Goal: Task Accomplishment & Management: Manage account settings

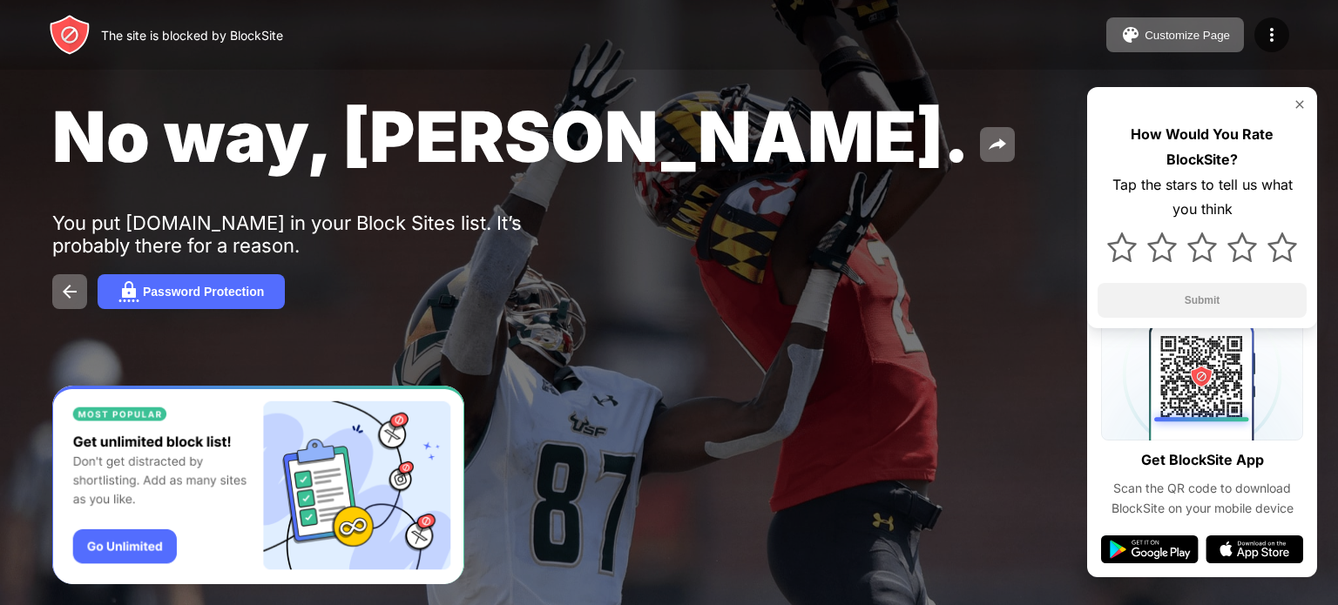
drag, startPoint x: 1260, startPoint y: 34, endPoint x: 1254, endPoint y: 44, distance: 11.4
click at [1261, 34] on div at bounding box center [1271, 34] width 35 height 35
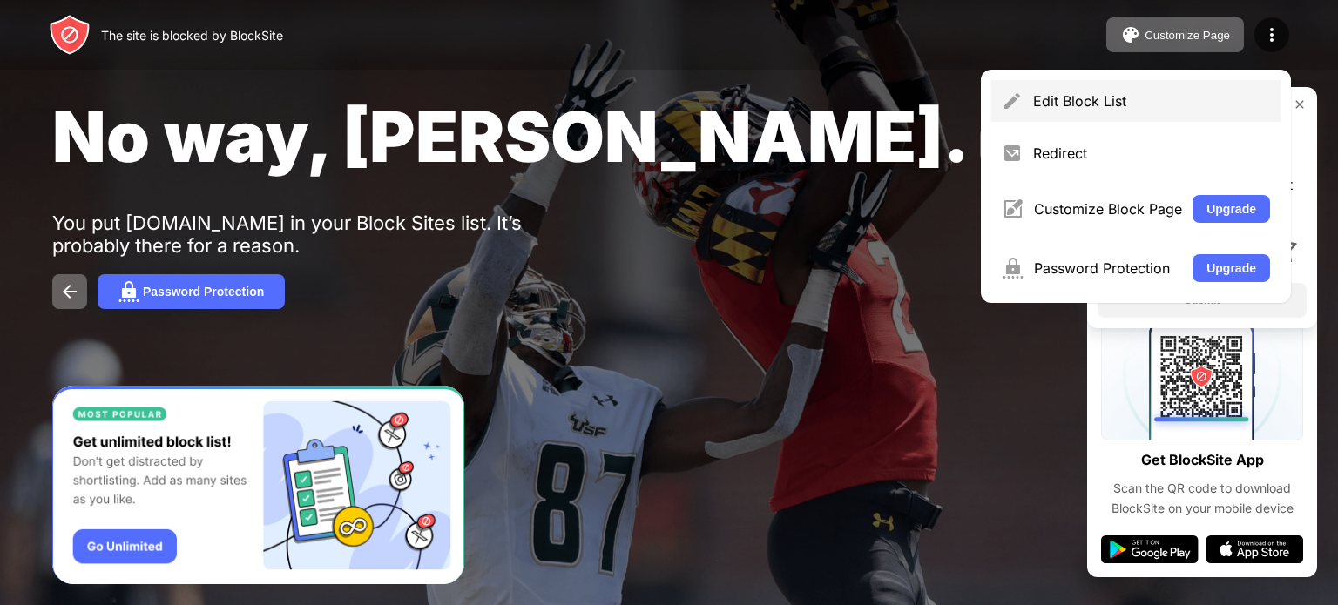
click at [1168, 90] on div "Edit Block List" at bounding box center [1135, 101] width 289 height 42
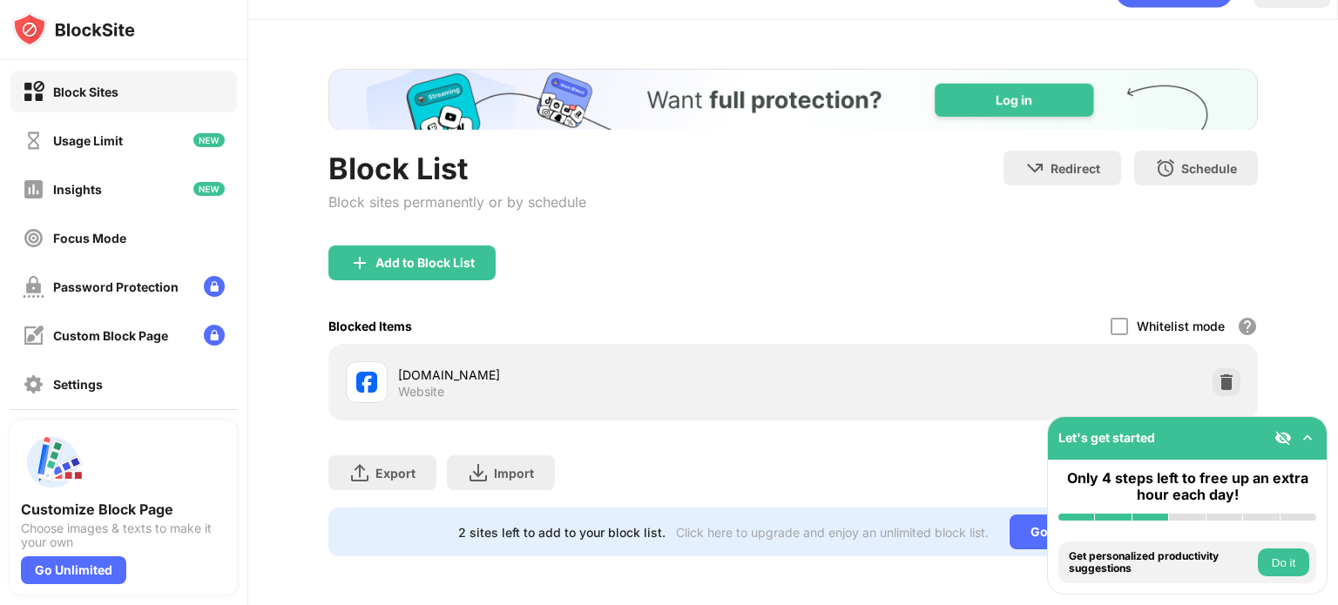
scroll to position [52, 0]
drag, startPoint x: 1226, startPoint y: 375, endPoint x: 542, endPoint y: 0, distance: 780.0
click at [1226, 375] on div at bounding box center [1226, 382] width 28 height 28
